Goal: Task Accomplishment & Management: Manage account settings

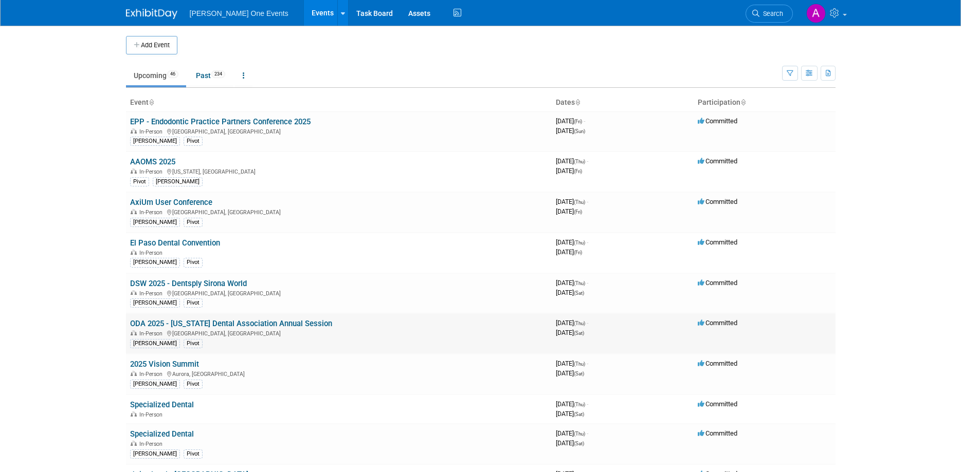
click at [210, 322] on link "ODA 2025 - [US_STATE] Dental Association Annual Session" at bounding box center [231, 323] width 202 height 9
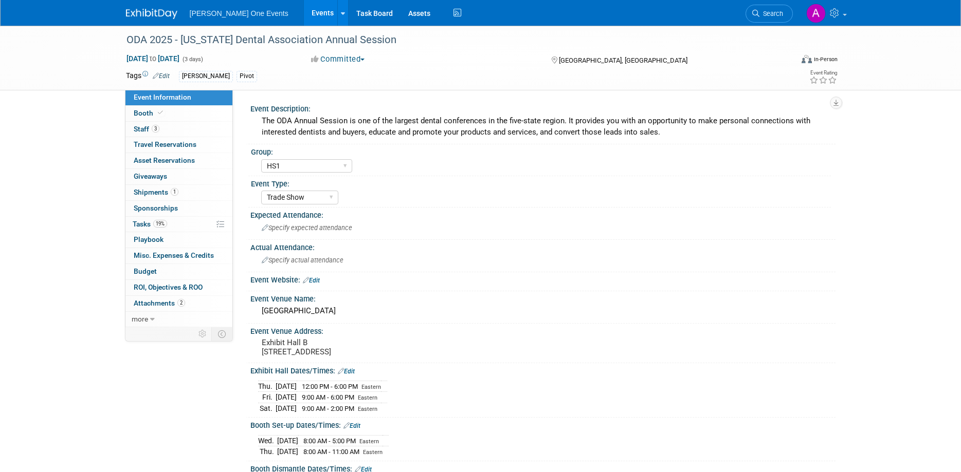
select select "HS1"
select select "Trade Show"
click at [162, 115] on span at bounding box center [160, 113] width 9 height 8
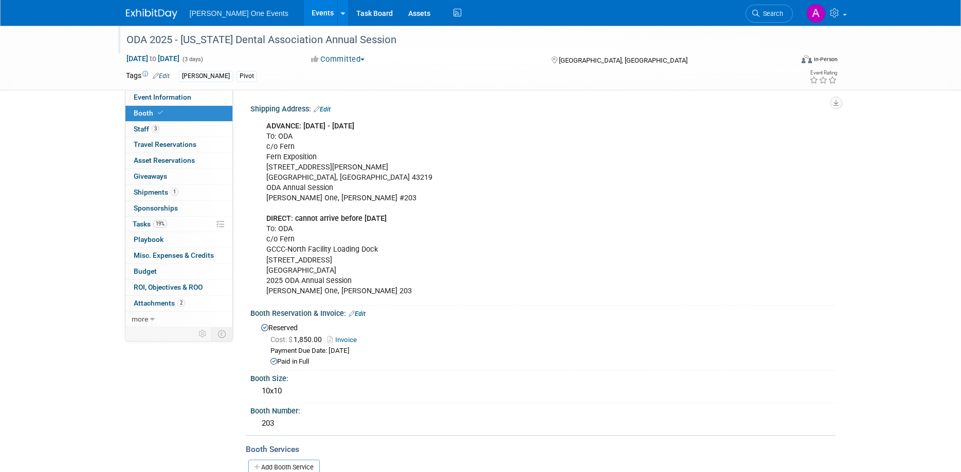
click at [317, 41] on div "ODA 2025 - [US_STATE] Dental Association Annual Session" at bounding box center [450, 40] width 654 height 19
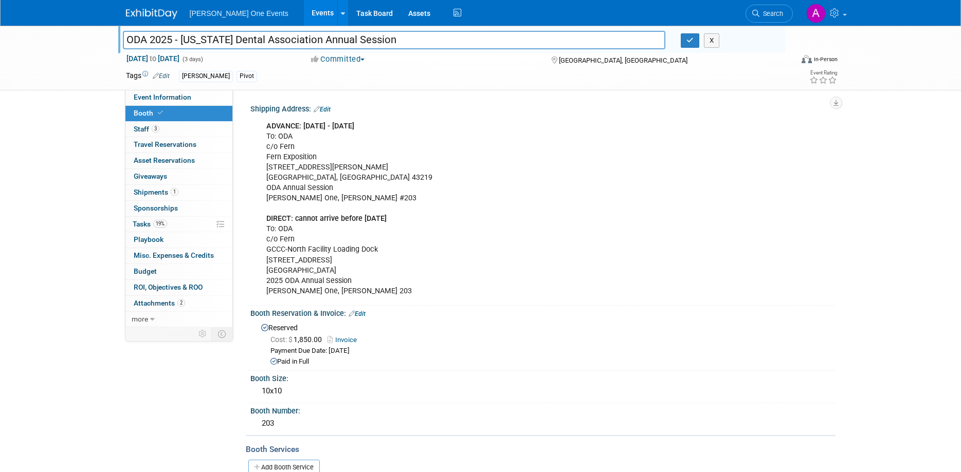
click at [373, 39] on input "ODA 2025 - [US_STATE] Dental Association Annual Session" at bounding box center [394, 40] width 543 height 18
drag, startPoint x: 375, startPoint y: 40, endPoint x: 112, endPoint y: 42, distance: 263.2
click at [123, 42] on input "ODA 2025 - [US_STATE] Dental Association Annual Session" at bounding box center [394, 40] width 543 height 18
click at [370, 175] on div "ADVANCE: AUG 29 - SEPT 19 To: ODA c/o Fern Fern Exposition 1500 Old Leonard Ave…" at bounding box center [490, 209] width 463 height 186
click at [366, 198] on div "ADVANCE: AUG 29 - SEPT 19 To: ODA c/o Fern Fern Exposition 1500 Old Leonard Ave…" at bounding box center [490, 209] width 463 height 186
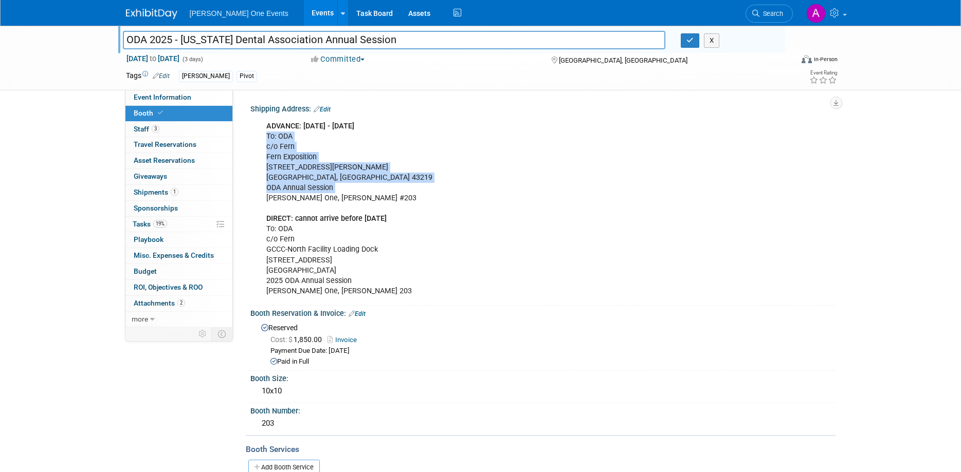
drag, startPoint x: 366, startPoint y: 199, endPoint x: 268, endPoint y: 138, distance: 115.7
click at [268, 138] on div "ADVANCE: AUG 29 - SEPT 19 To: ODA c/o Fern Fern Exposition 1500 Old Leonard Ave…" at bounding box center [490, 209] width 463 height 186
copy div "To: ODA c/o Fern Fern Exposition 1500 Old Leonard Avenue Columbus, OH 43219 ODA…"
click at [171, 186] on link "1 Shipments 1" at bounding box center [178, 192] width 107 height 15
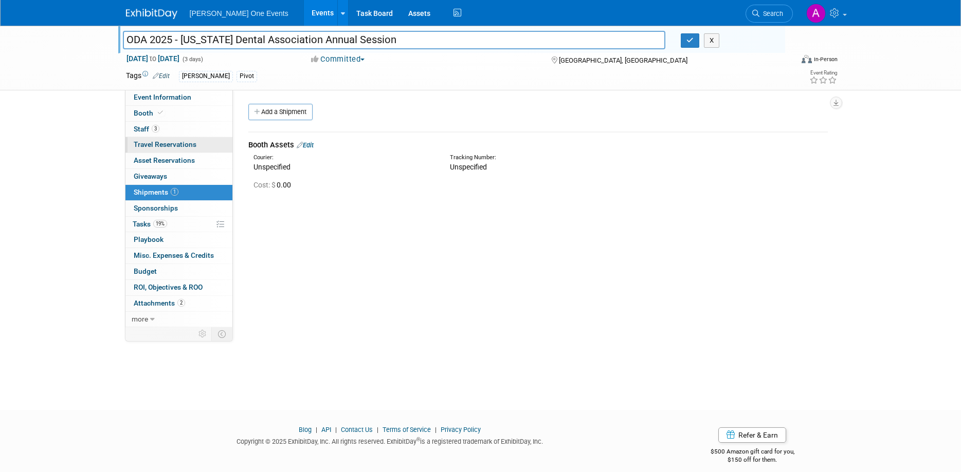
click at [145, 144] on span "Travel Reservations 0" at bounding box center [165, 144] width 63 height 8
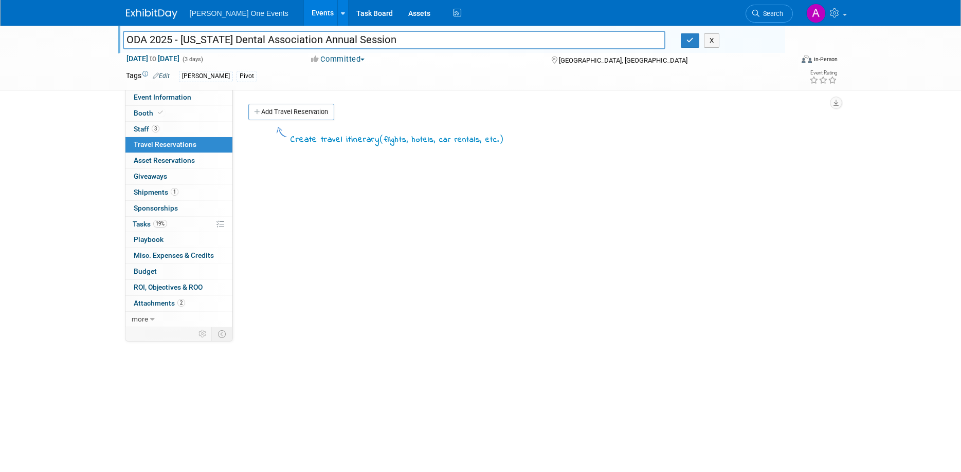
click at [643, 240] on div "Create travel itinerary ( flights, hotels, car rentals, etc. )" at bounding box center [537, 279] width 579 height 308
click at [685, 40] on button "button" at bounding box center [690, 40] width 19 height 14
